Goal: Task Accomplishment & Management: Complete application form

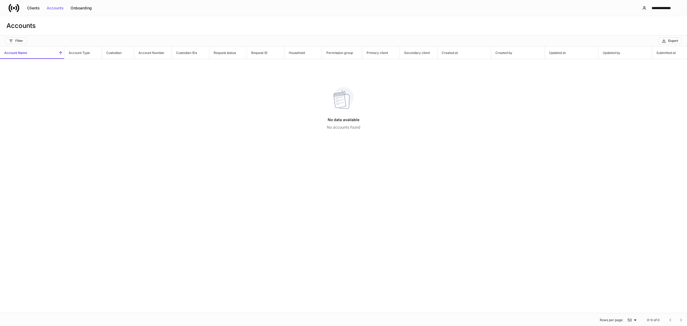
click at [10, 8] on icon at bounding box center [14, 8] width 11 height 11
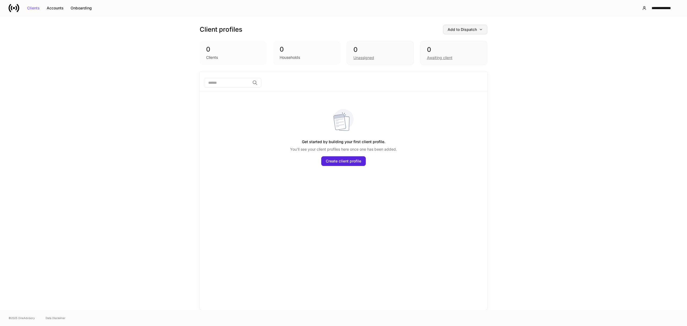
click at [457, 28] on div "Add to Dispatch" at bounding box center [465, 30] width 35 height 4
click at [457, 44] on div "Add clients manually" at bounding box center [453, 44] width 37 height 5
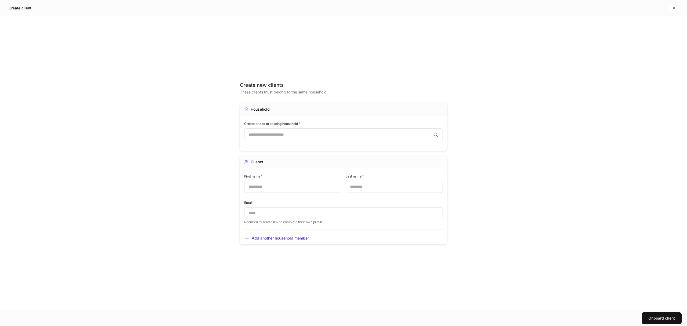
click at [275, 133] on input "text" at bounding box center [340, 134] width 183 height 5
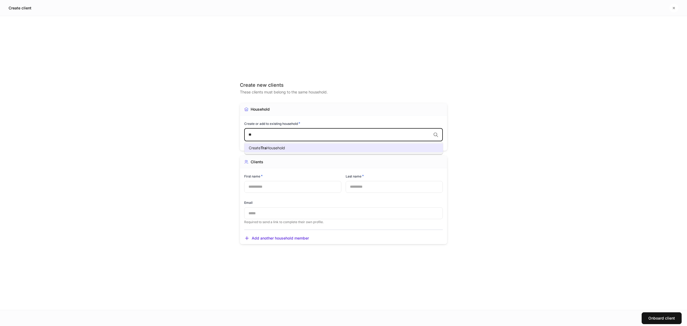
type input "*"
click at [308, 150] on li "Create Test Client Household" at bounding box center [344, 148] width 199 height 9
type input "**********"
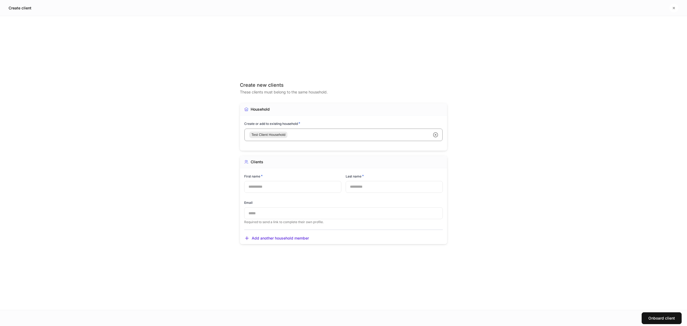
click at [272, 188] on input "text" at bounding box center [292, 187] width 97 height 12
type input "****"
type input "******"
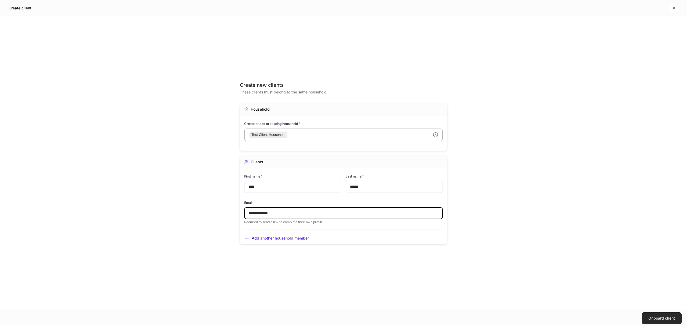
type input "**********"
click at [654, 316] on div "Onboard client" at bounding box center [661, 318] width 27 height 4
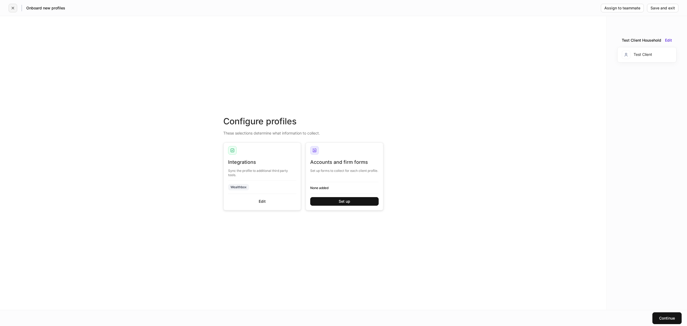
click at [12, 8] on icon "button" at bounding box center [13, 8] width 4 height 4
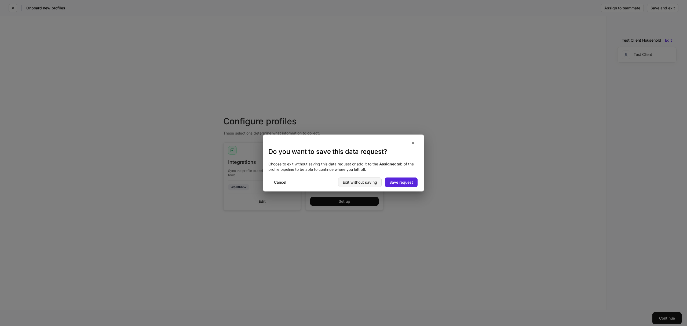
click at [371, 181] on div "Exit without saving" at bounding box center [360, 182] width 34 height 4
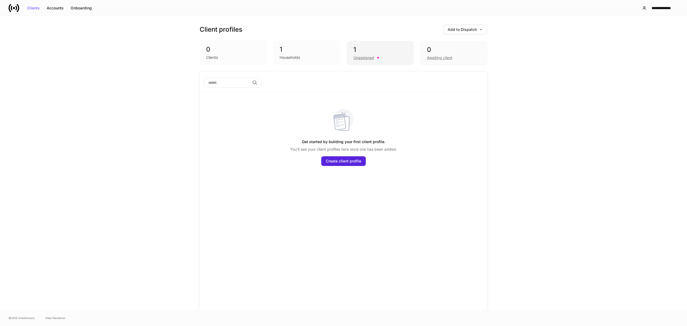
click at [364, 57] on div "Unassigned" at bounding box center [364, 57] width 21 height 5
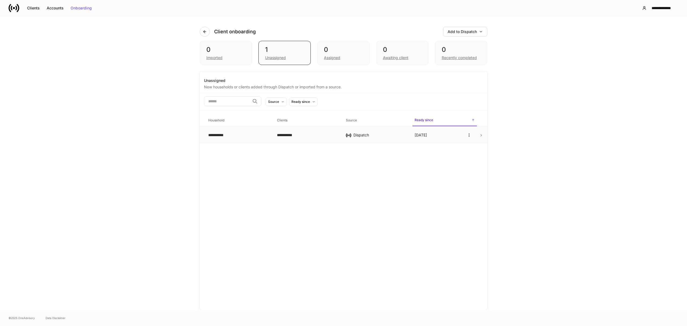
click at [481, 137] on icon at bounding box center [481, 135] width 4 height 4
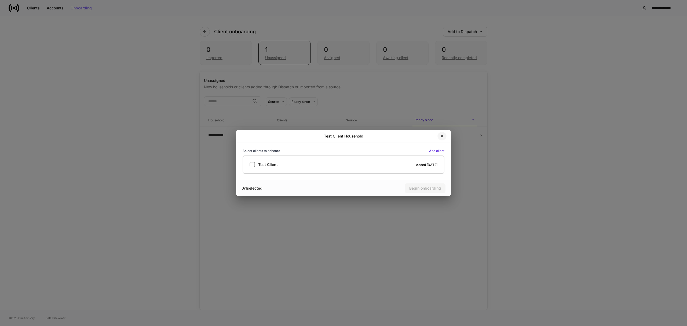
click at [439, 135] on button "button" at bounding box center [442, 136] width 9 height 9
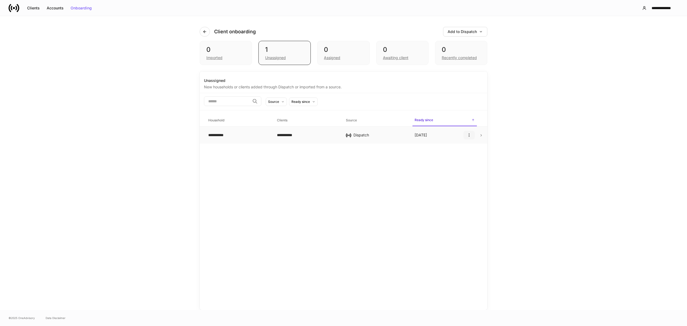
click at [471, 133] on icon "button" at bounding box center [469, 135] width 4 height 4
click at [457, 163] on p "Delete household" at bounding box center [451, 161] width 30 height 5
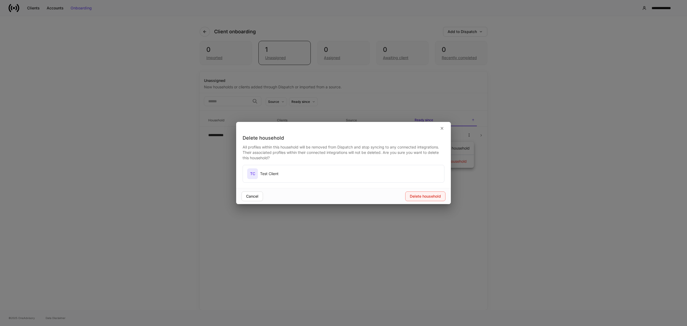
click at [439, 195] on div "Delete household" at bounding box center [425, 196] width 31 height 4
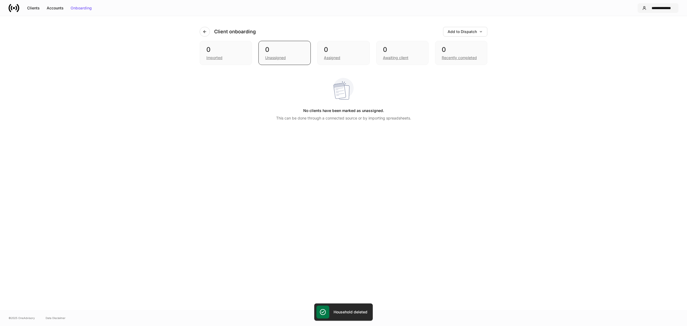
click at [657, 8] on div "**********" at bounding box center [661, 8] width 25 height 4
click at [622, 34] on div "Settings" at bounding box center [621, 32] width 14 height 5
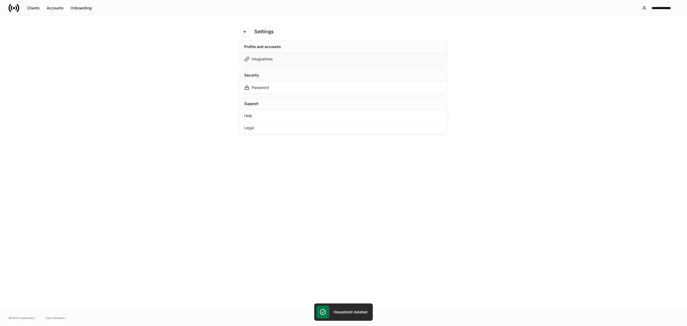
click at [272, 60] on div "Integrations" at bounding box center [262, 58] width 21 height 5
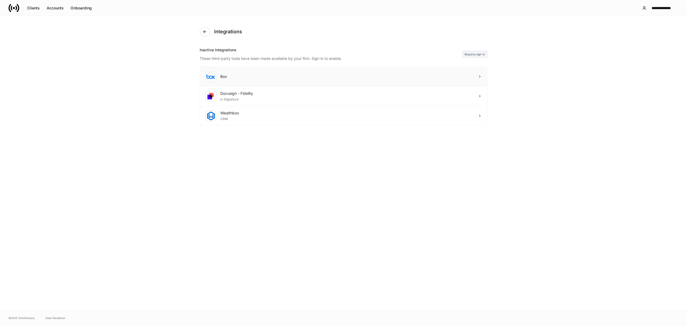
click at [275, 81] on div "Box" at bounding box center [343, 77] width 287 height 20
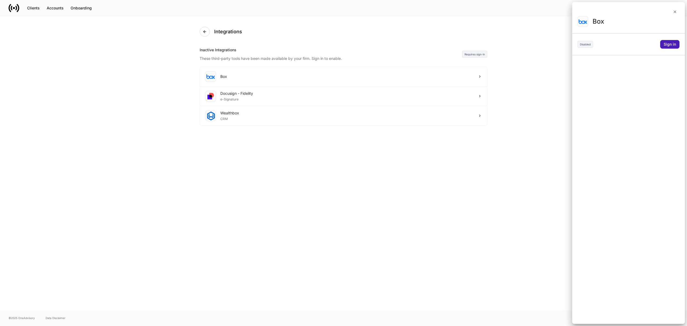
click at [667, 45] on div "Sign in" at bounding box center [670, 44] width 12 height 4
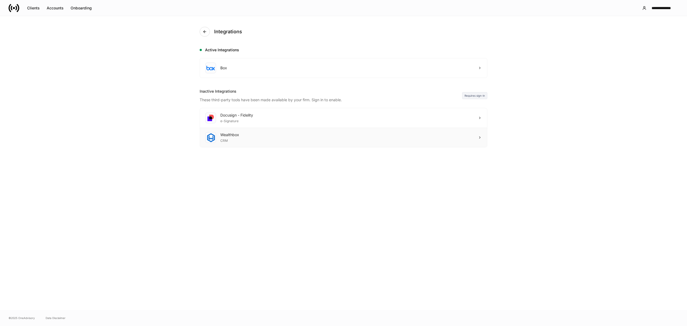
click at [280, 139] on div "Wealthbox CRM" at bounding box center [343, 137] width 287 height 19
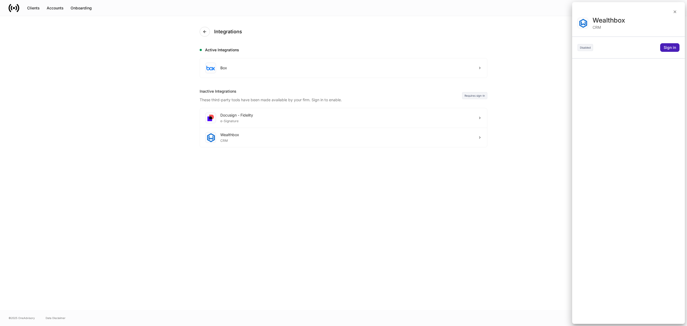
click at [663, 48] on button "Sign in" at bounding box center [669, 47] width 19 height 9
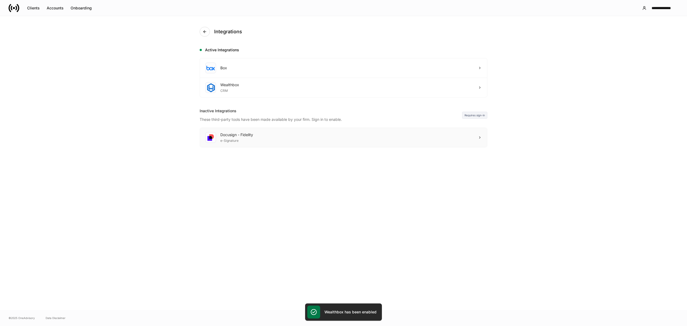
click at [279, 142] on div "Docusign - Fidelity e-Signature" at bounding box center [343, 137] width 287 height 19
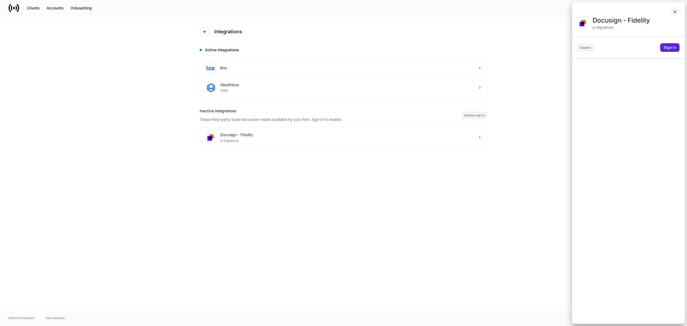
click at [675, 13] on icon "button" at bounding box center [675, 12] width 4 height 4
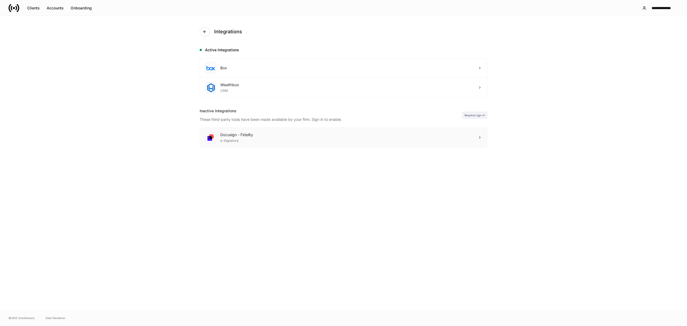
click at [485, 138] on div "Docusign - Fidelity e-Signature" at bounding box center [343, 137] width 287 height 19
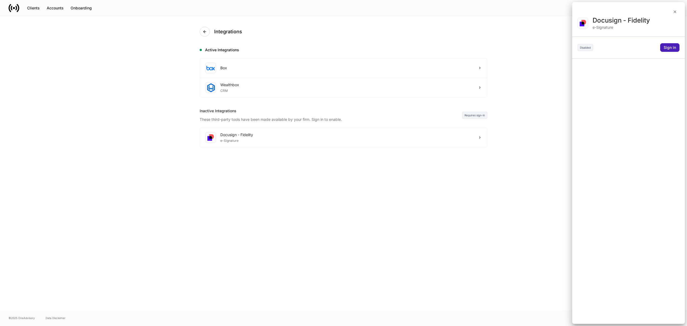
click at [667, 44] on button "Sign in" at bounding box center [669, 47] width 19 height 9
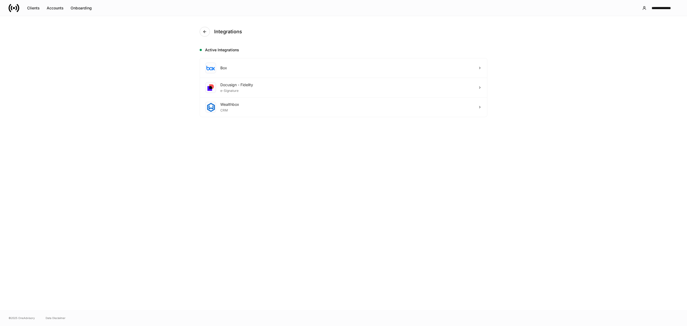
click at [255, 232] on div "Integrations Active Integrations Box Docusign - Fidelity e-Signature Wealthbox …" at bounding box center [344, 163] width 322 height 294
click at [12, 6] on icon at bounding box center [12, 8] width 2 height 5
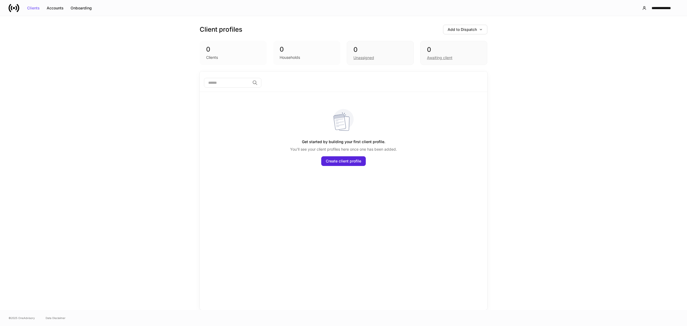
click at [464, 24] on div "Client profiles Add to Dispatch 0 Clients 0 Households 0 Unassigned 0 Awaiting …" at bounding box center [344, 43] width 288 height 55
click at [461, 28] on div "Add to Dispatch" at bounding box center [465, 30] width 35 height 4
click at [538, 37] on div at bounding box center [343, 163] width 687 height 326
